Goal: Task Accomplishment & Management: Use online tool/utility

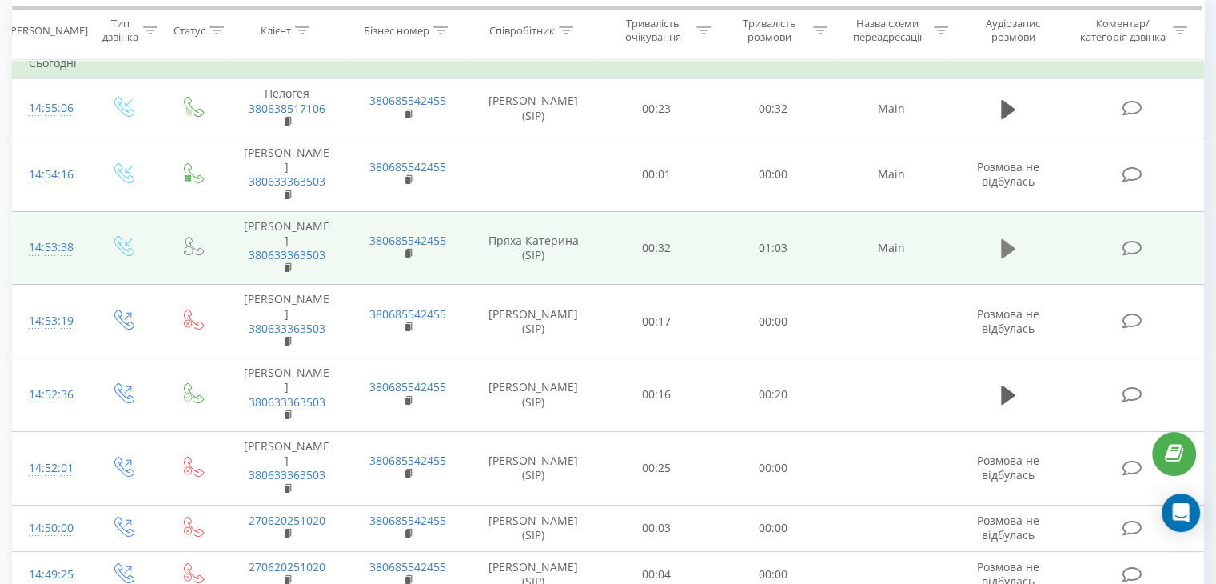
click at [1013, 237] on icon at bounding box center [1008, 248] width 14 height 22
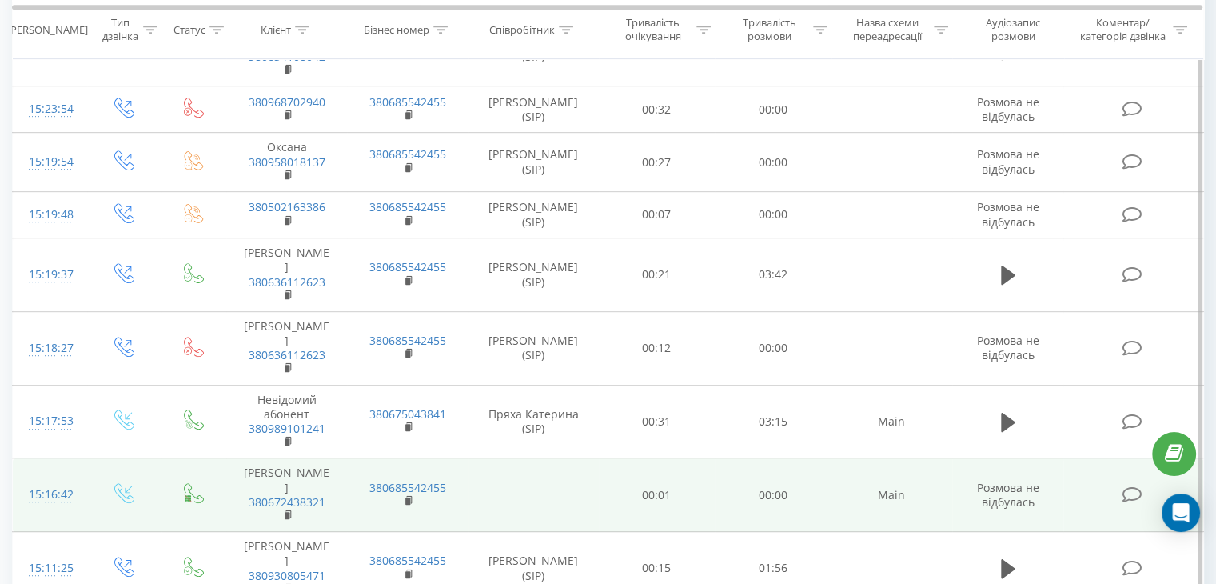
scroll to position [879, 0]
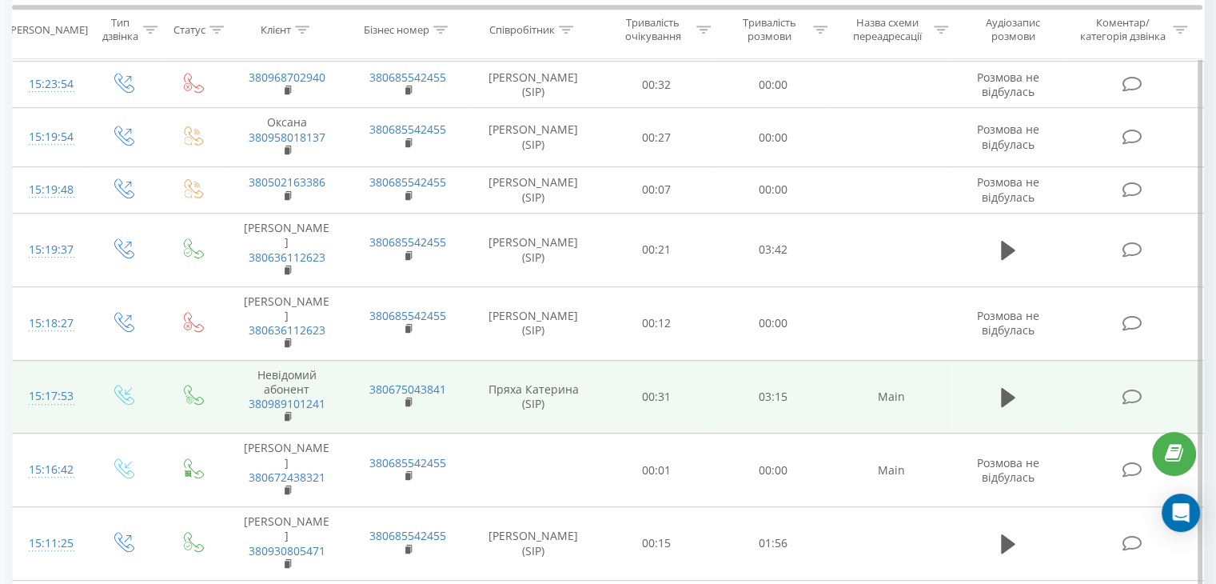
click at [992, 360] on td at bounding box center [1008, 397] width 112 height 74
click at [1015, 385] on button at bounding box center [1008, 397] width 24 height 24
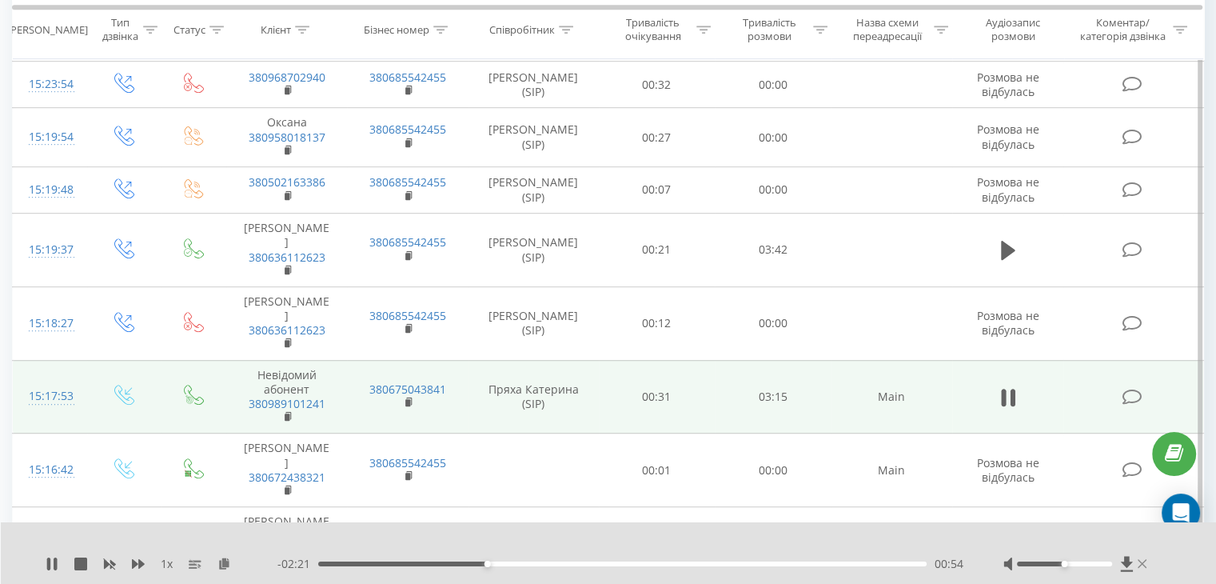
click at [1139, 561] on icon at bounding box center [1143, 563] width 10 height 13
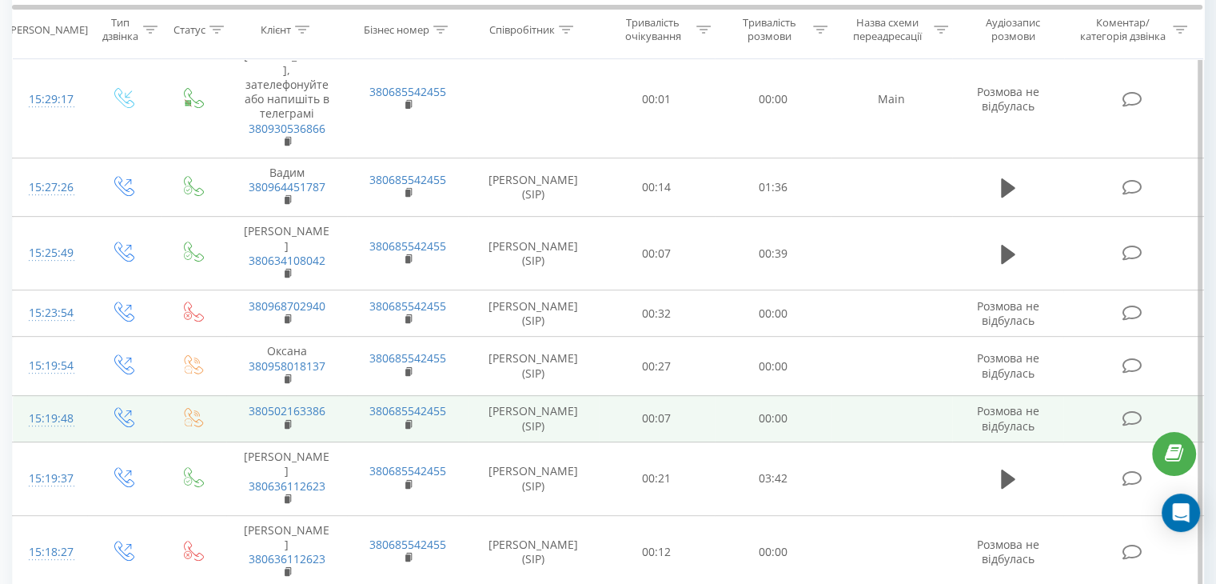
scroll to position [720, 0]
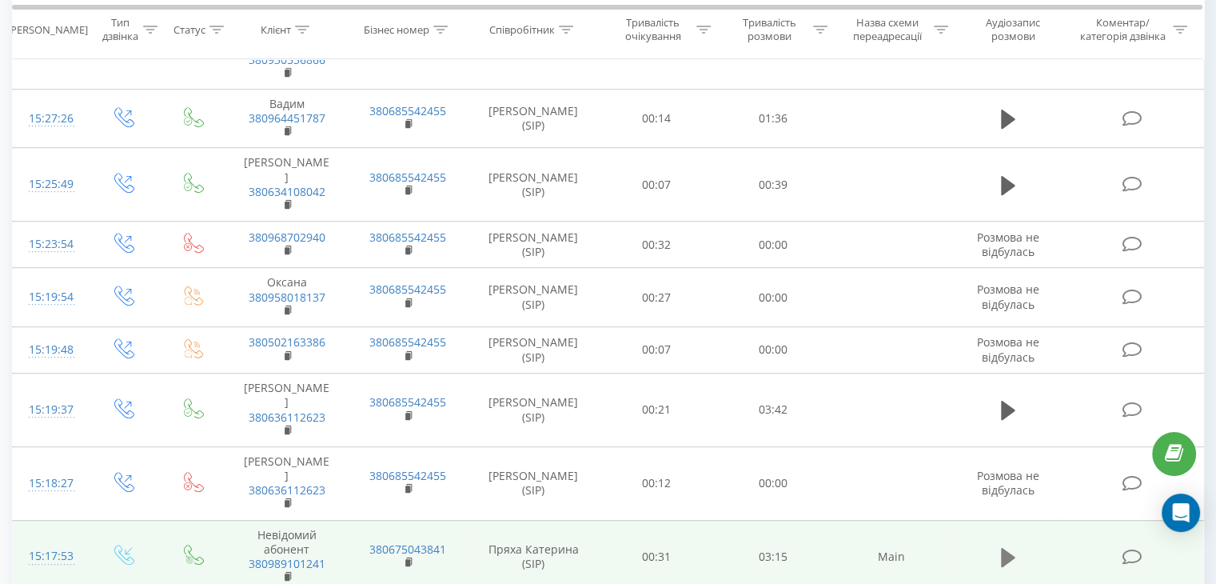
click at [998, 545] on button at bounding box center [1008, 557] width 24 height 24
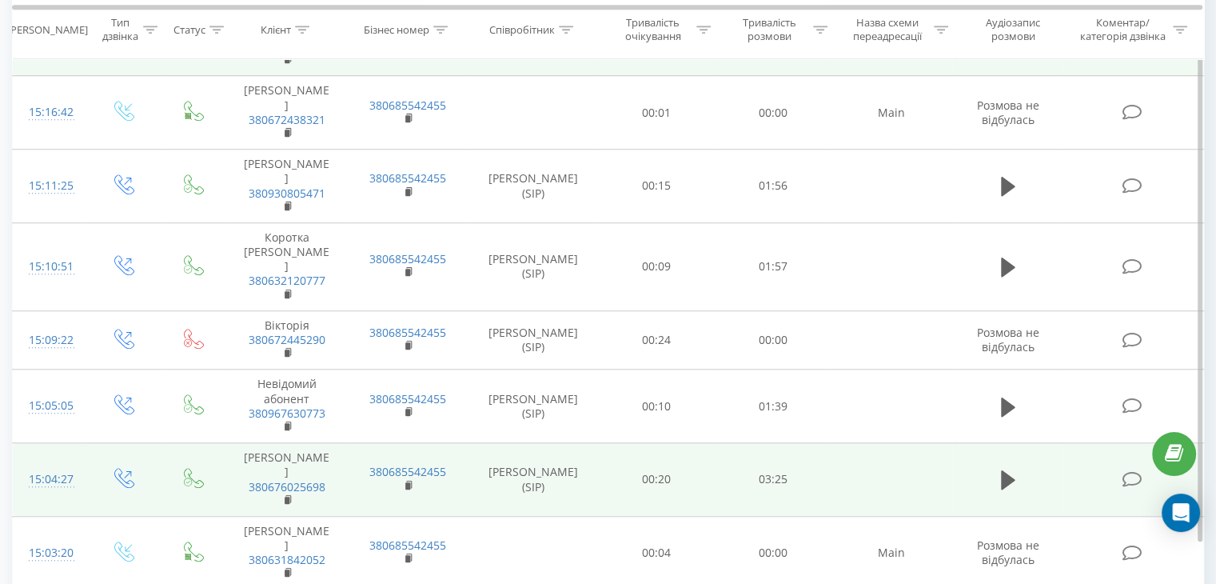
scroll to position [1318, 0]
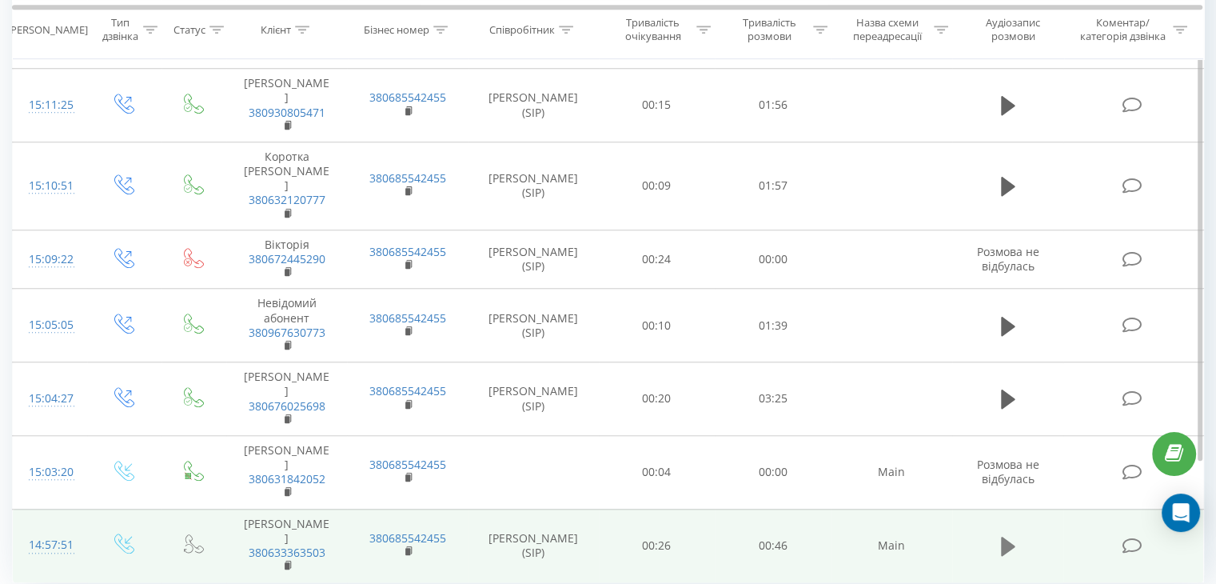
click at [1007, 536] on icon at bounding box center [1008, 545] width 14 height 19
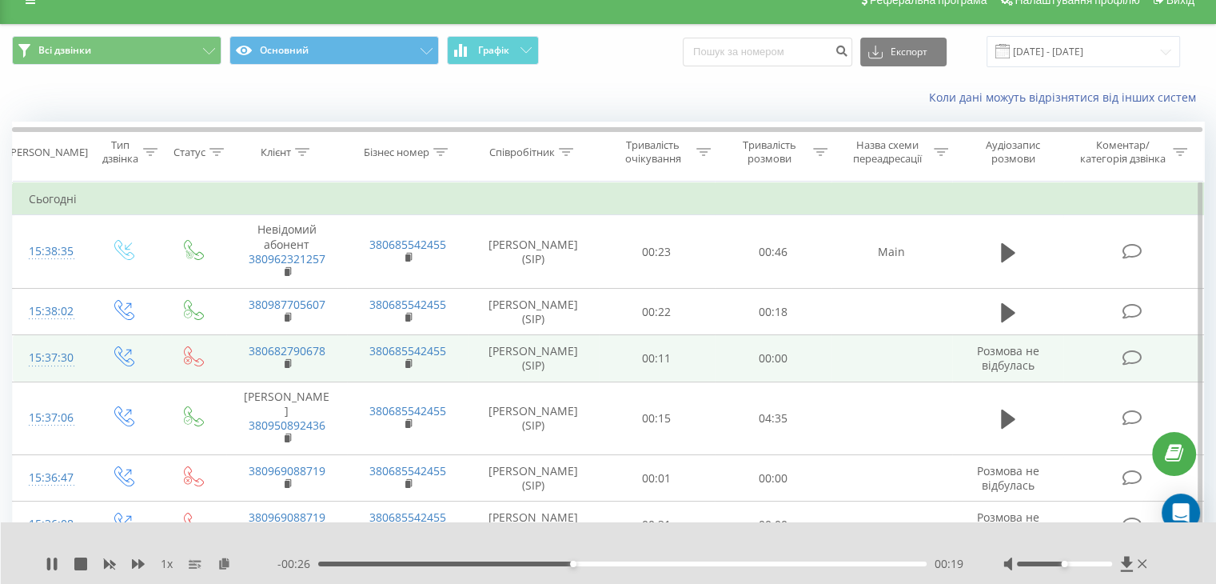
scroll to position [0, 0]
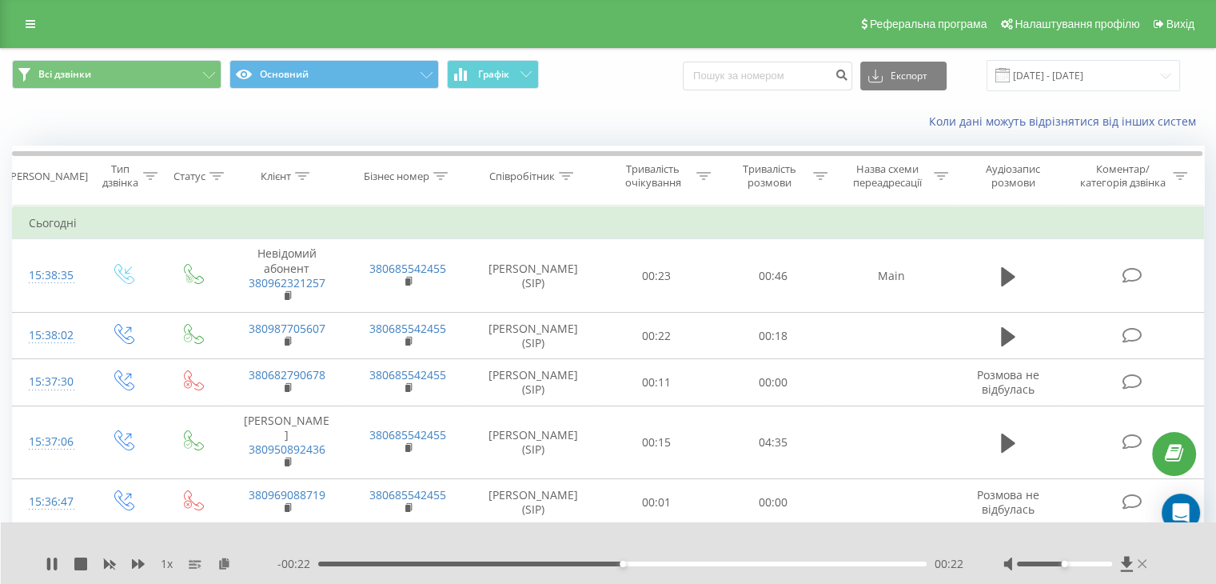
click at [1141, 560] on icon at bounding box center [1143, 563] width 10 height 13
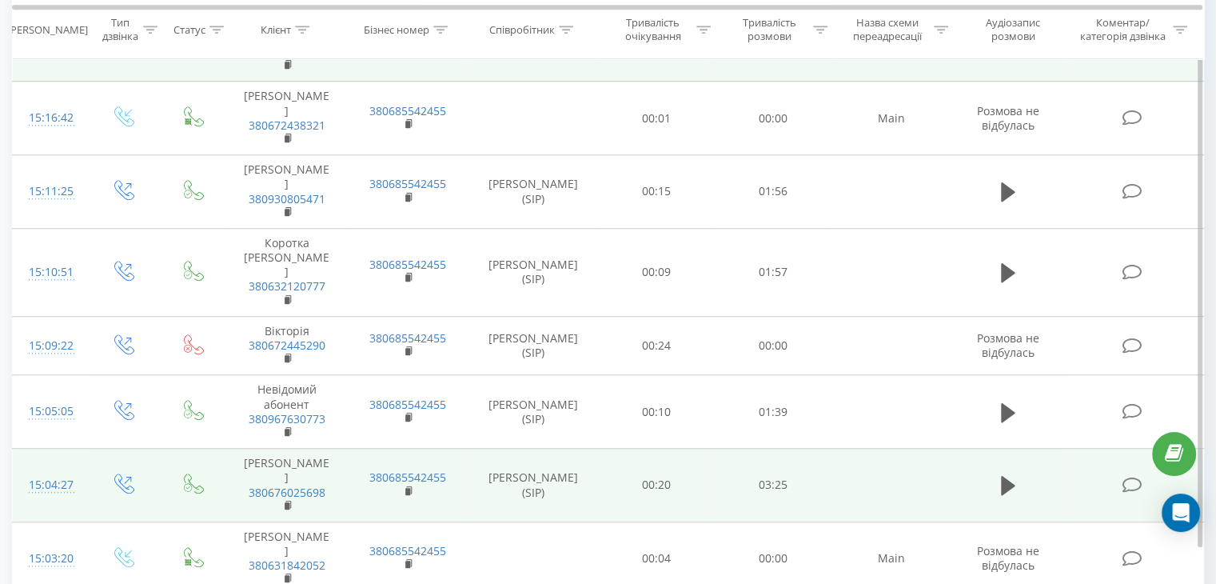
scroll to position [1256, 0]
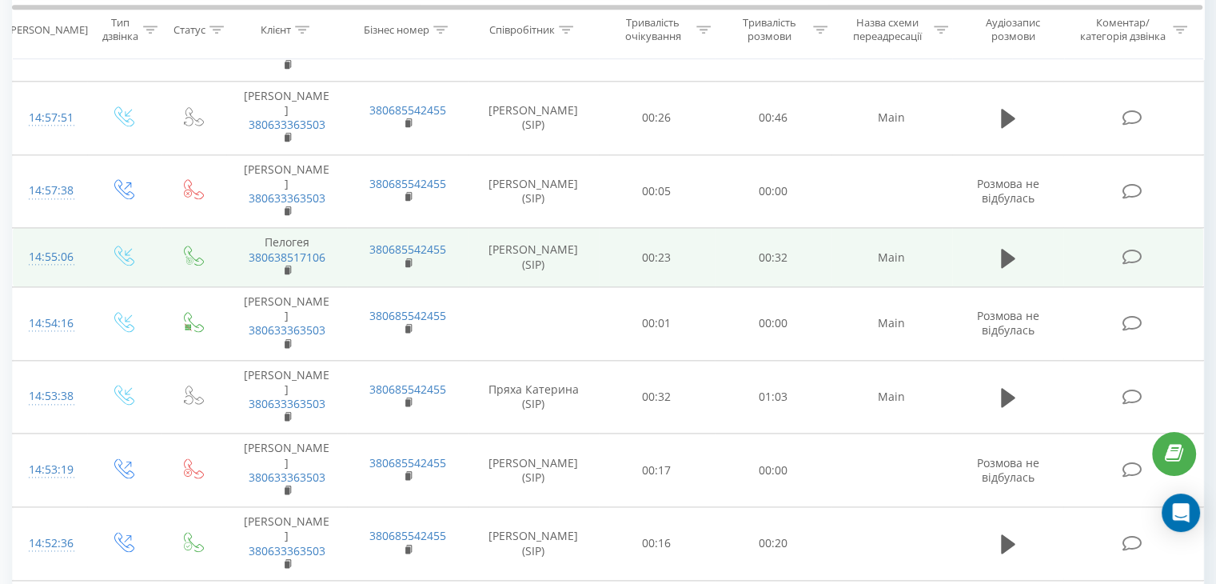
scroll to position [1976, 0]
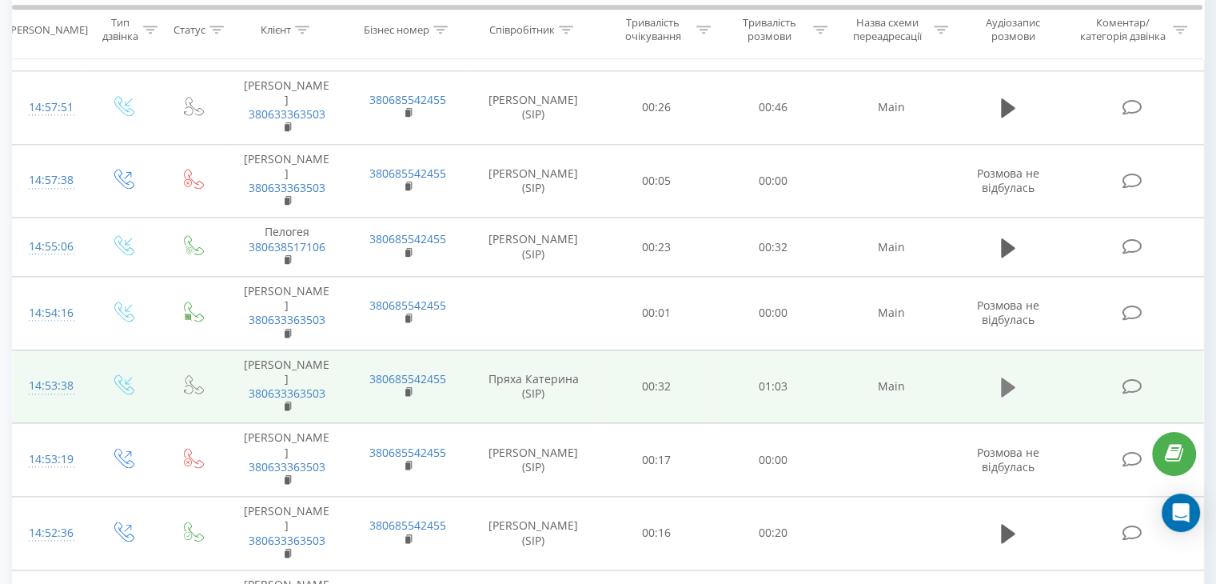
click at [1011, 376] on icon at bounding box center [1008, 387] width 14 height 22
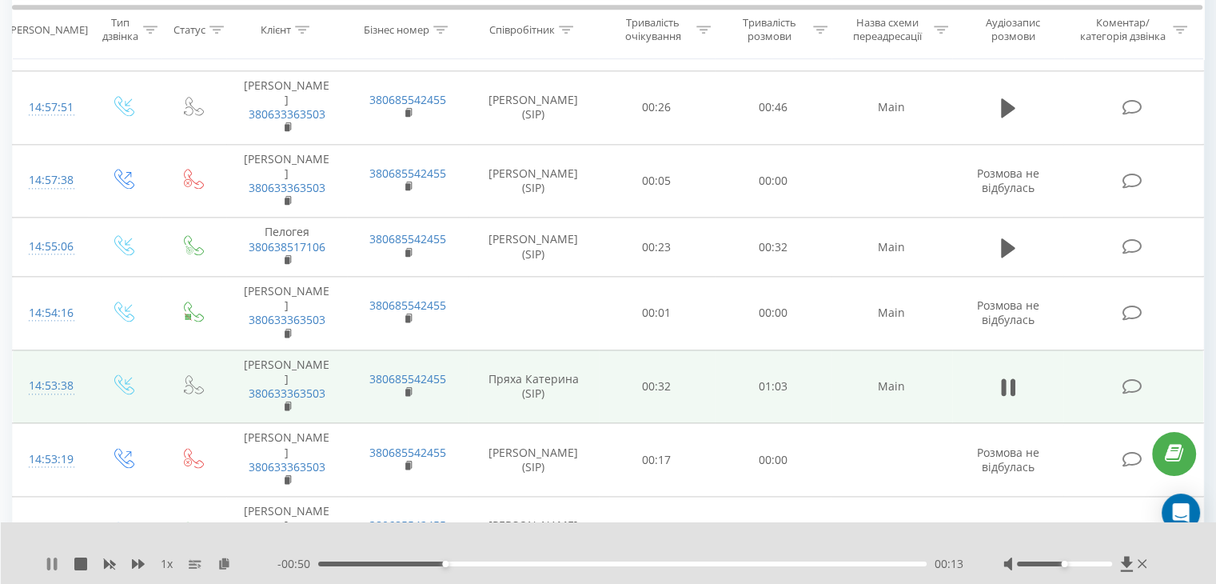
click at [47, 560] on icon at bounding box center [48, 563] width 3 height 13
click at [1142, 560] on icon at bounding box center [1143, 563] width 10 height 13
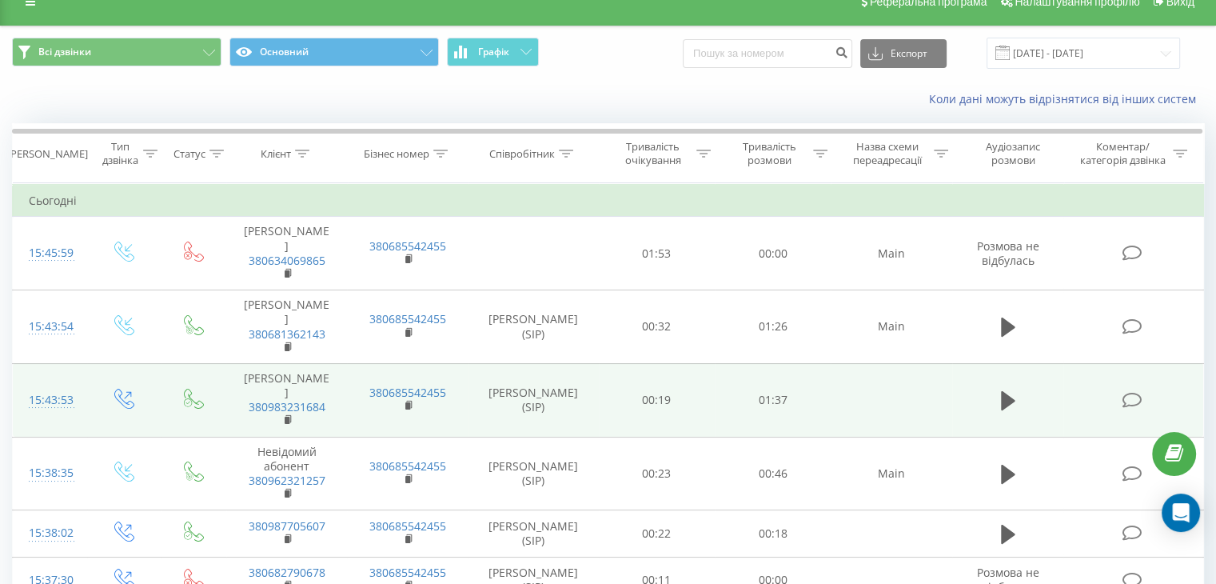
scroll to position [0, 0]
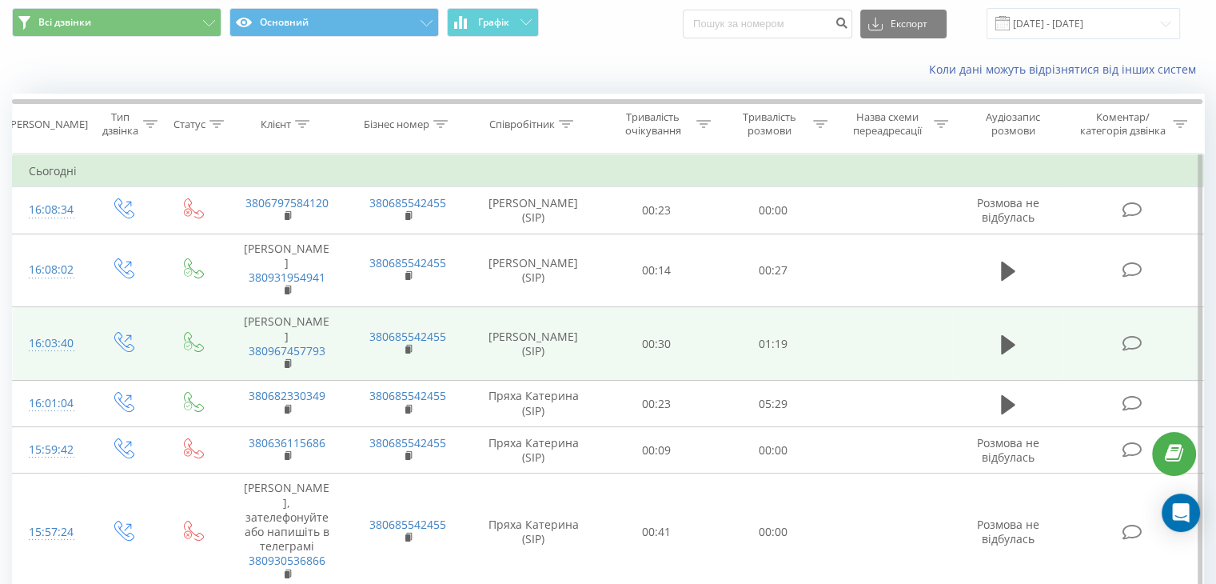
scroll to position [80, 0]
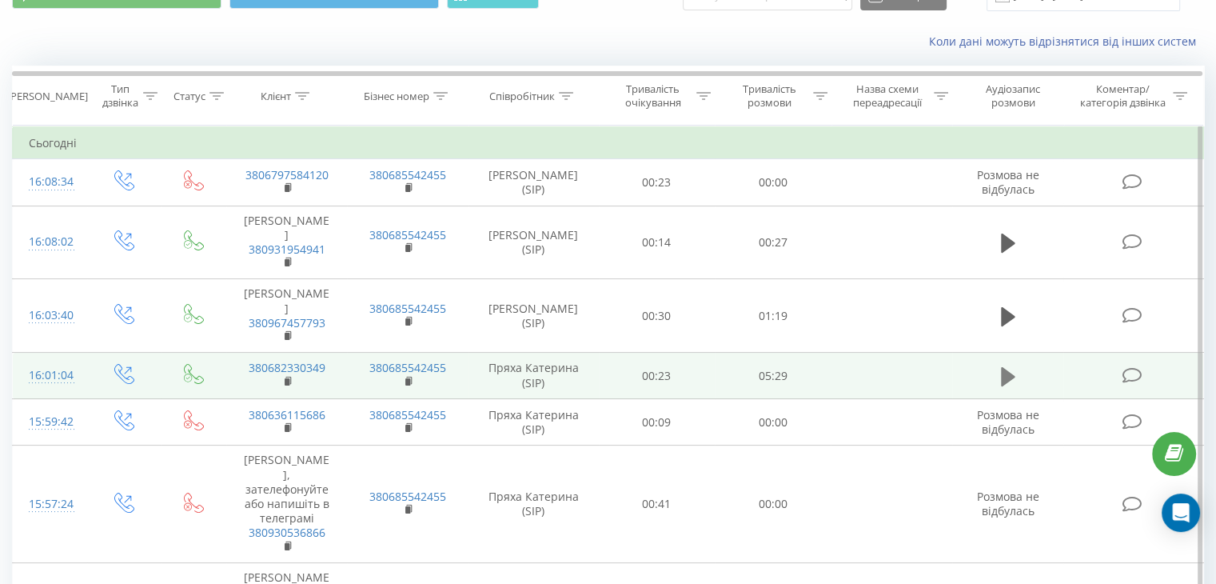
click at [1008, 385] on icon at bounding box center [1008, 375] width 14 height 19
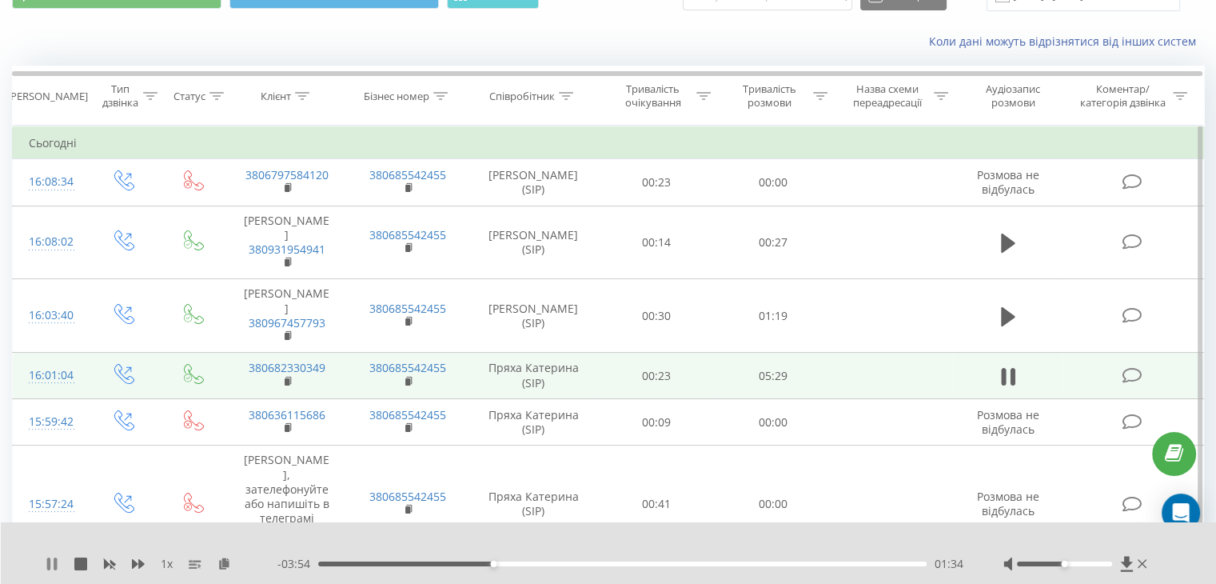
click at [51, 560] on icon at bounding box center [52, 563] width 13 height 13
click at [1142, 565] on icon at bounding box center [1143, 563] width 10 height 13
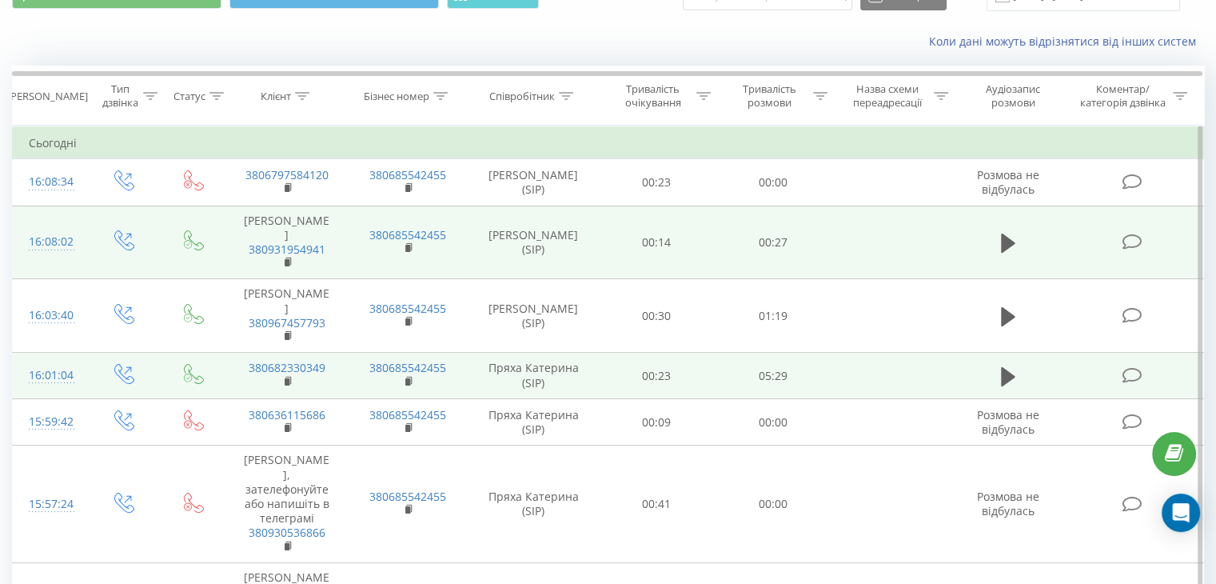
scroll to position [0, 0]
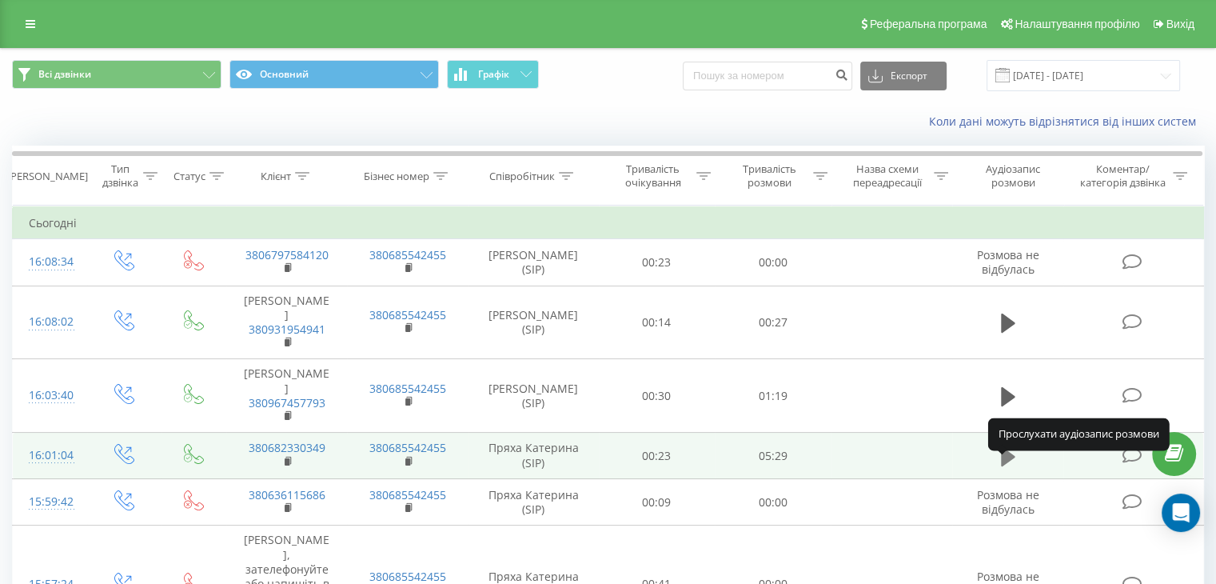
click at [1002, 465] on icon at bounding box center [1008, 455] width 14 height 19
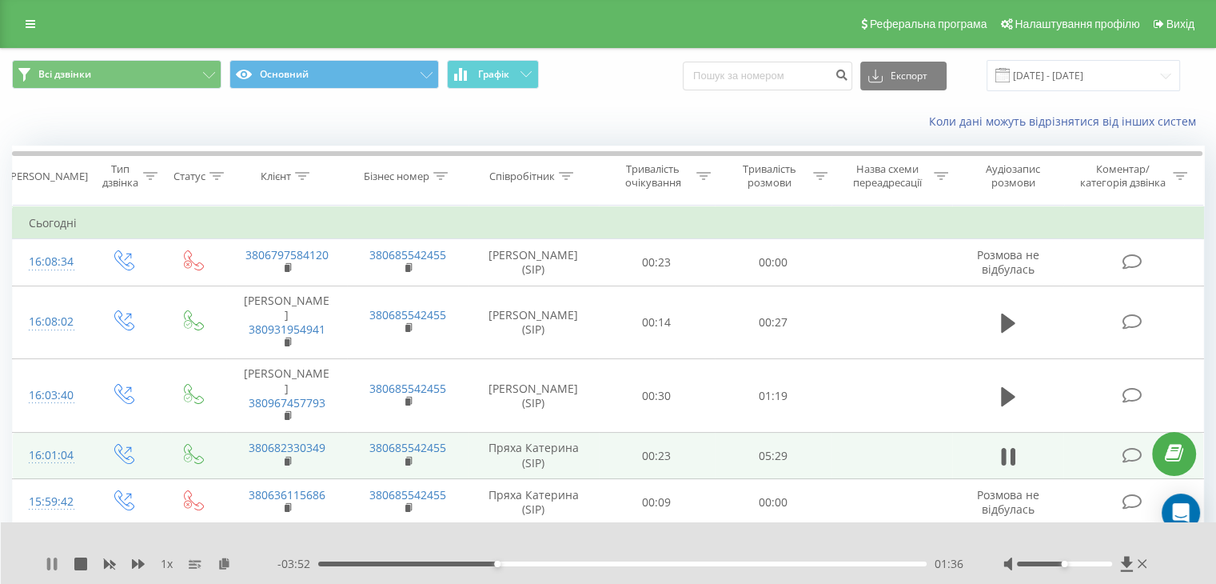
click at [48, 560] on icon at bounding box center [52, 563] width 13 height 13
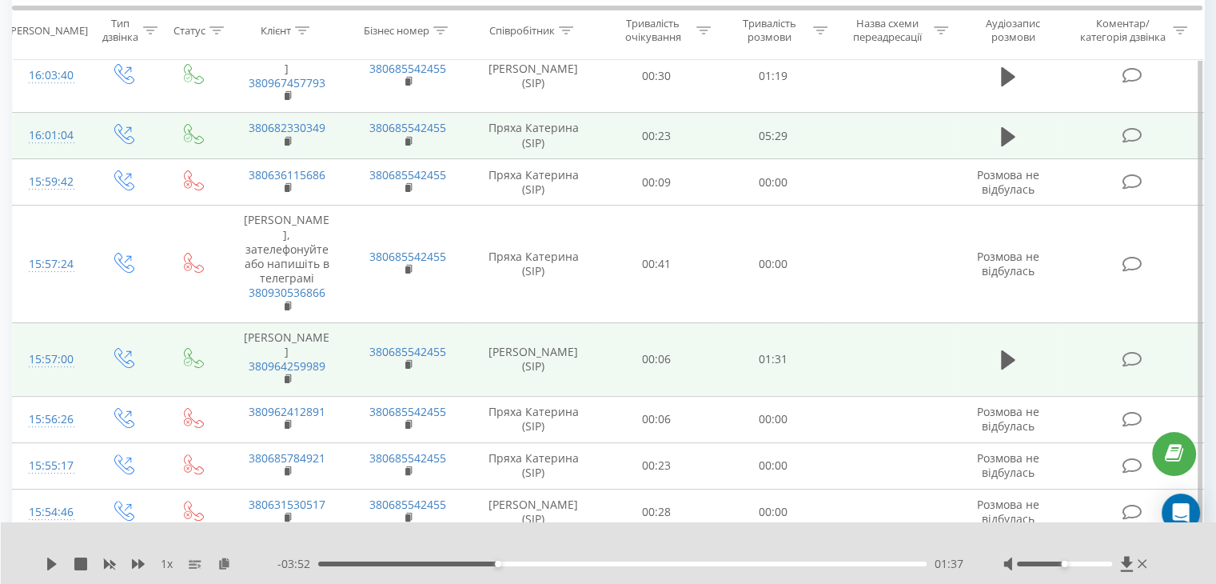
scroll to position [160, 0]
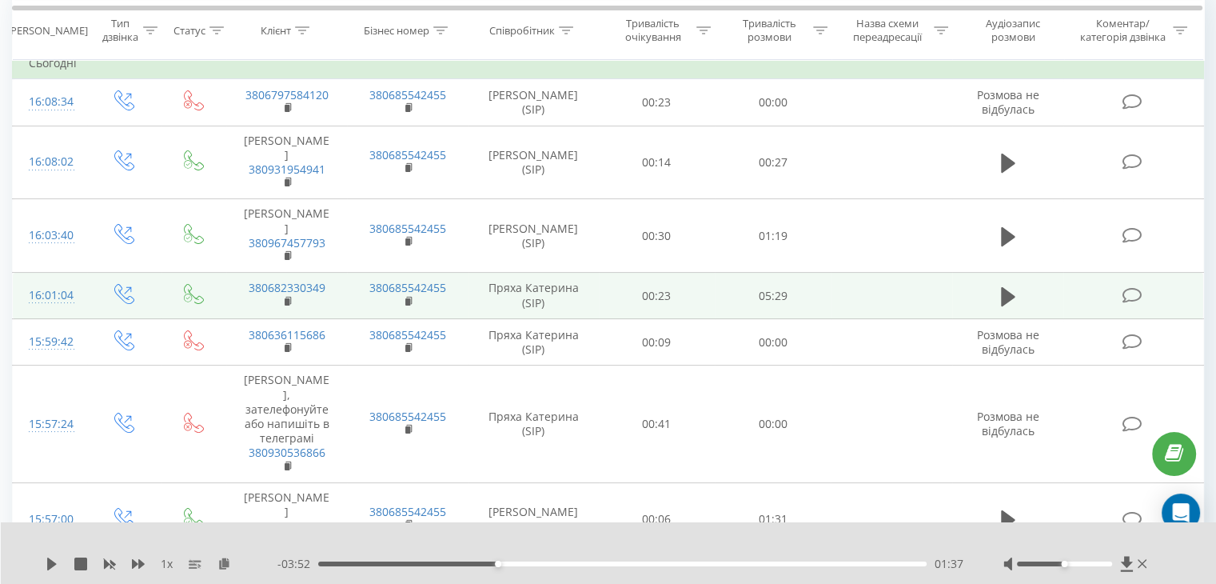
click at [1007, 319] on td at bounding box center [1008, 296] width 112 height 46
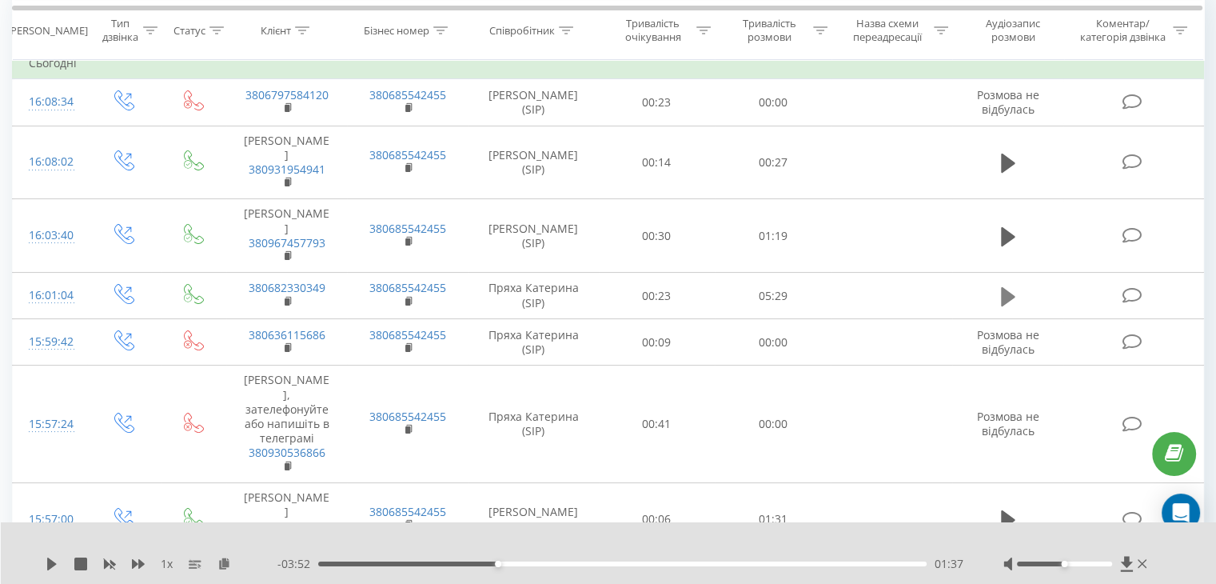
click at [1007, 308] on icon at bounding box center [1008, 296] width 14 height 22
click at [552, 562] on div "01:43" at bounding box center [622, 563] width 608 height 5
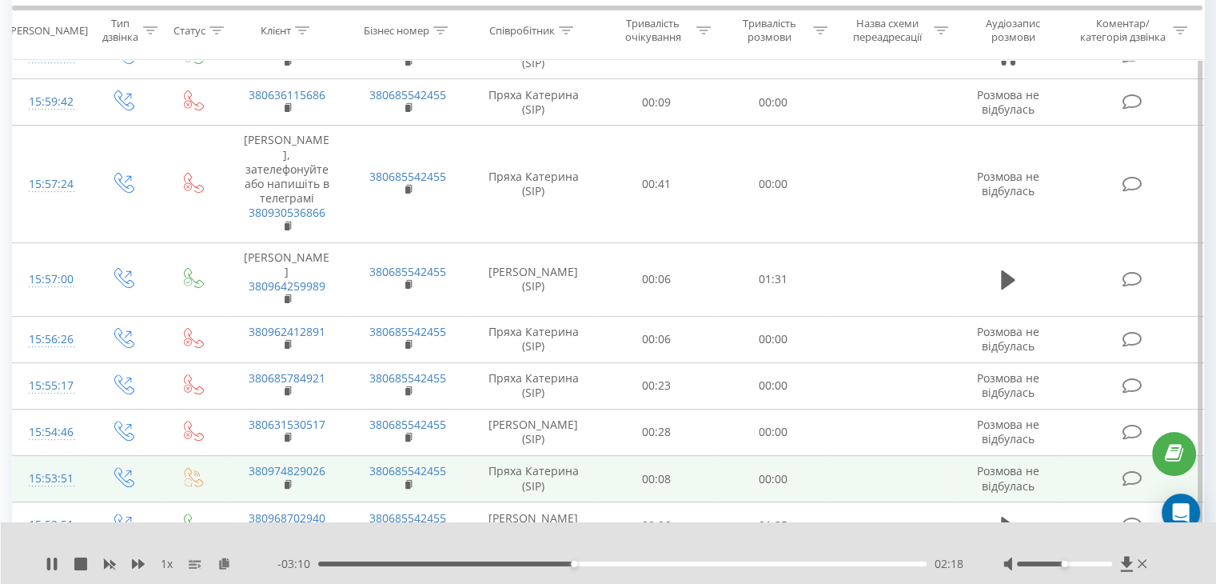
scroll to position [320, 0]
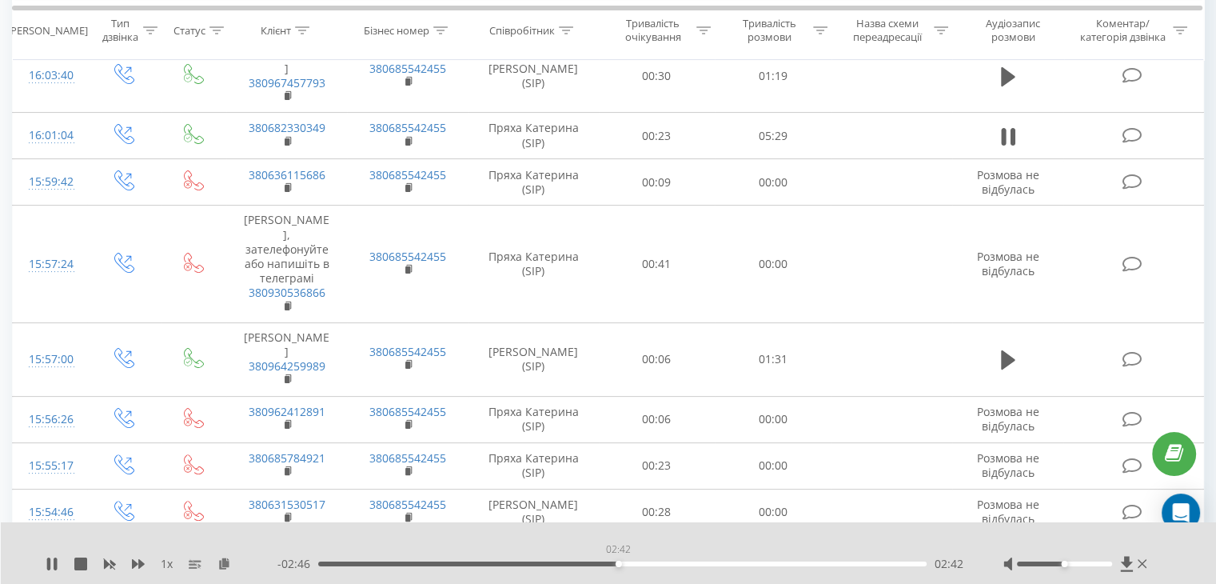
click at [618, 562] on div "02:42" at bounding box center [622, 563] width 608 height 5
click at [680, 564] on div "03:16" at bounding box center [622, 563] width 608 height 5
click at [738, 567] on div "- 02:00 03:28 03:28" at bounding box center [620, 564] width 686 height 16
click at [739, 565] on div "03:29" at bounding box center [622, 563] width 608 height 5
click at [772, 564] on div "03:49" at bounding box center [622, 563] width 608 height 5
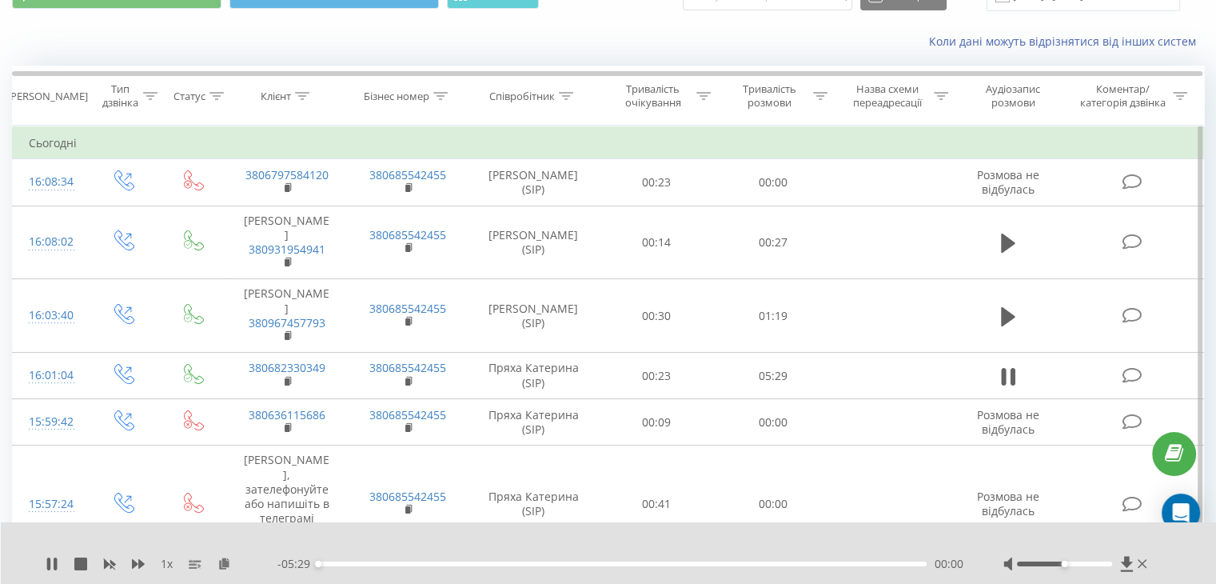
scroll to position [0, 0]
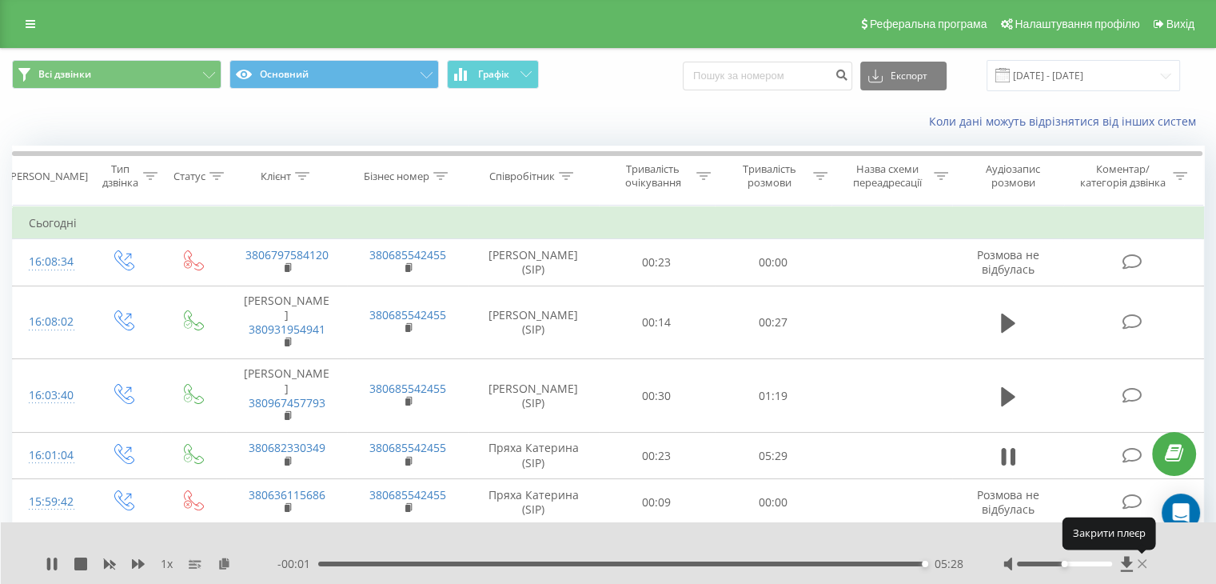
click at [1139, 560] on icon at bounding box center [1143, 563] width 10 height 9
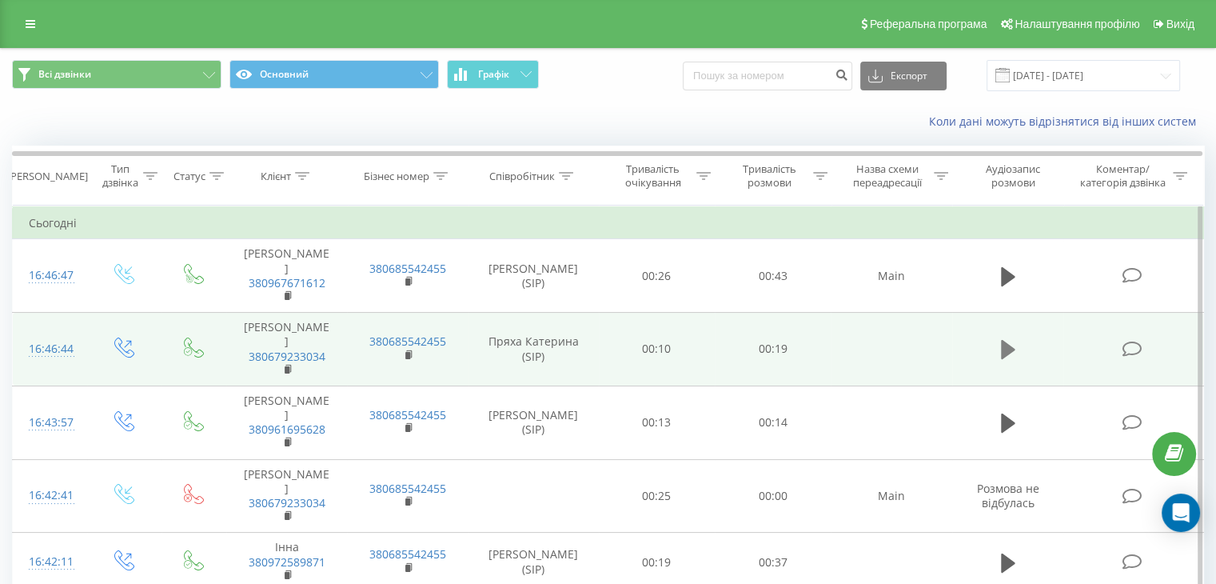
click at [1007, 356] on icon at bounding box center [1008, 349] width 14 height 19
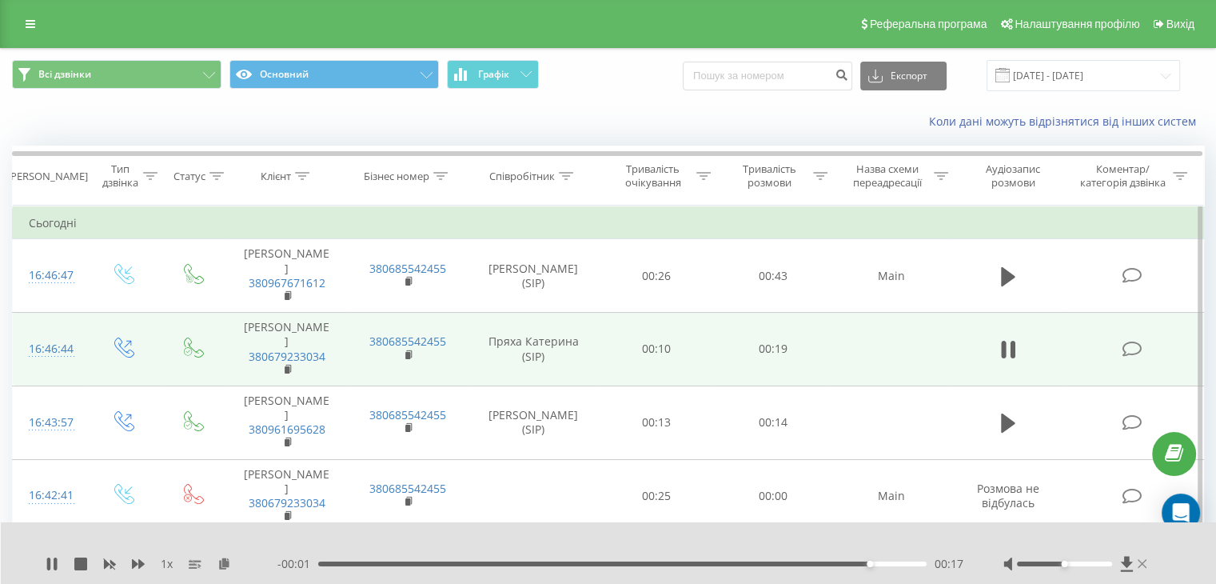
click at [1142, 560] on icon at bounding box center [1143, 563] width 10 height 13
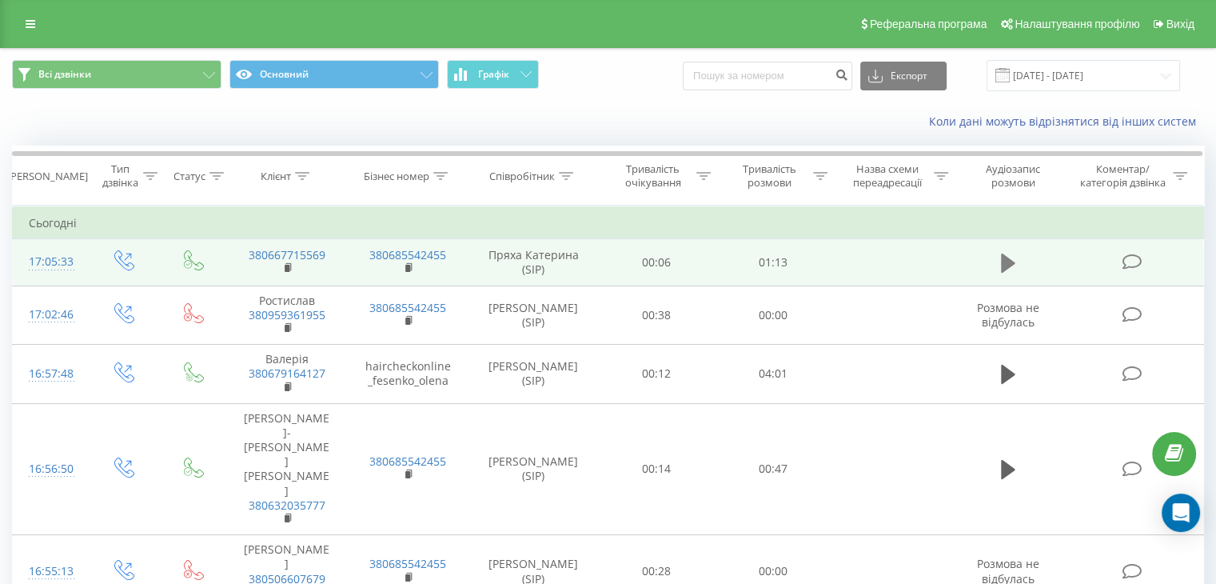
click at [1011, 270] on icon at bounding box center [1008, 263] width 14 height 22
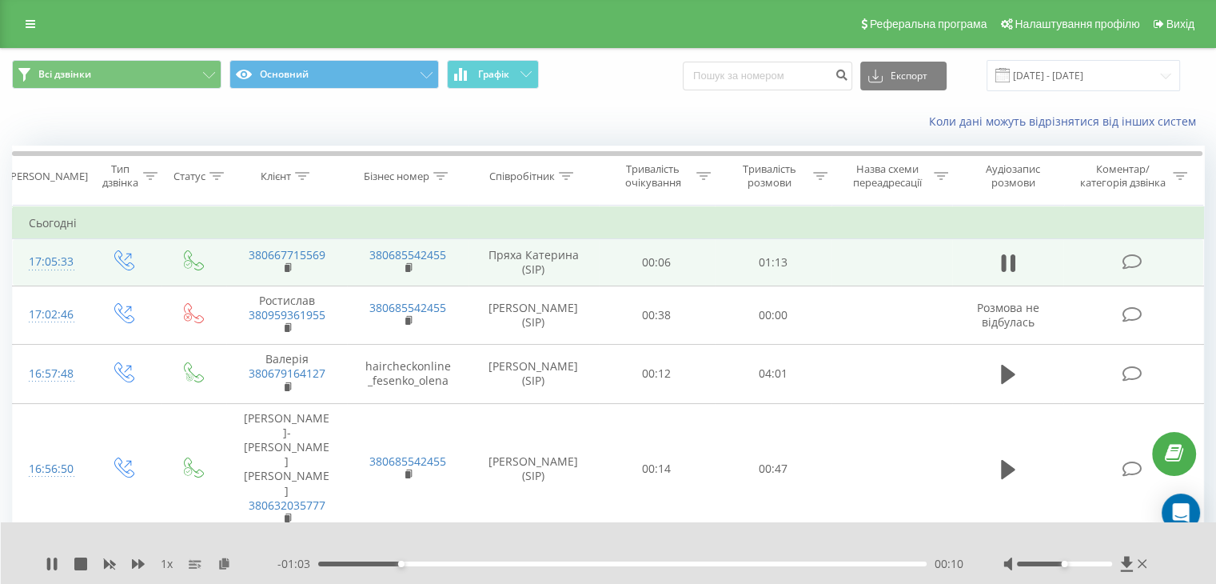
click at [497, 560] on div "- 01:03 00:10 00:10" at bounding box center [620, 564] width 686 height 16
click at [497, 564] on div "00:10" at bounding box center [622, 563] width 608 height 5
click at [572, 562] on div "00:23" at bounding box center [622, 563] width 608 height 5
click at [663, 564] on div "00:41" at bounding box center [622, 563] width 608 height 5
click at [705, 561] on div "00:46" at bounding box center [622, 563] width 608 height 5
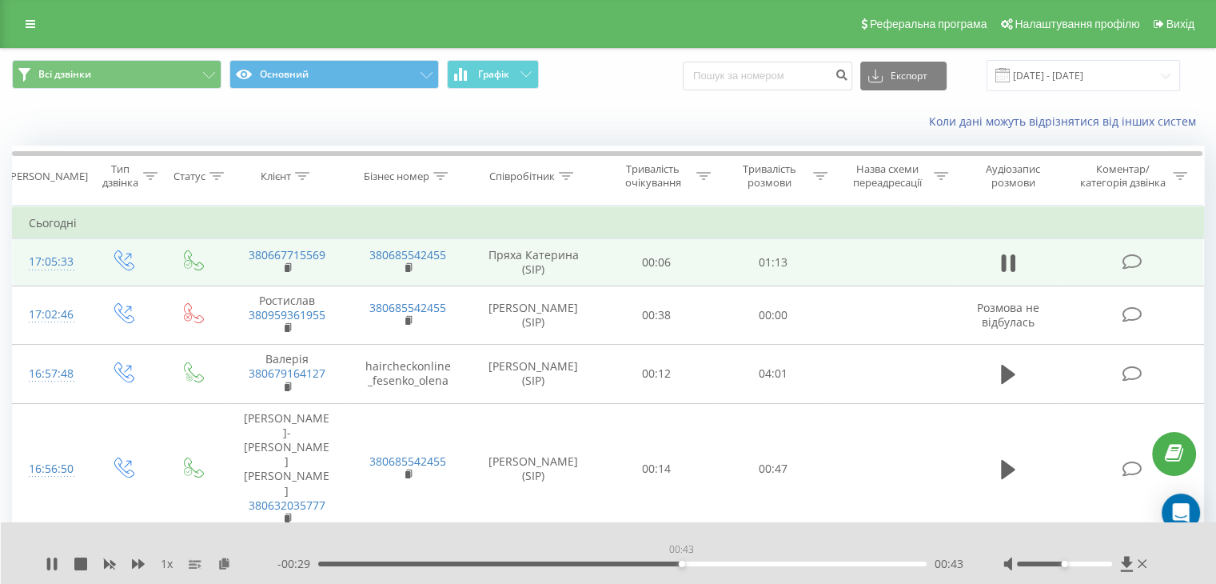
click at [681, 565] on div "00:43" at bounding box center [622, 563] width 608 height 5
click at [649, 564] on div "00:44" at bounding box center [622, 563] width 608 height 5
click at [613, 561] on div "00:40" at bounding box center [622, 563] width 608 height 5
click at [541, 561] on div "00:26" at bounding box center [622, 563] width 608 height 5
click at [1138, 565] on icon at bounding box center [1143, 563] width 10 height 13
